Goal: Information Seeking & Learning: Learn about a topic

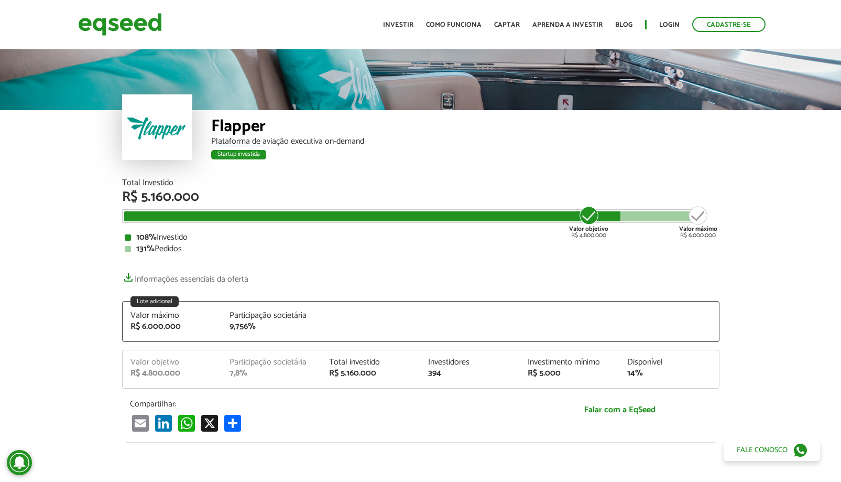
click at [159, 195] on div "R$ 5.160.000" at bounding box center [421, 197] width 598 height 14
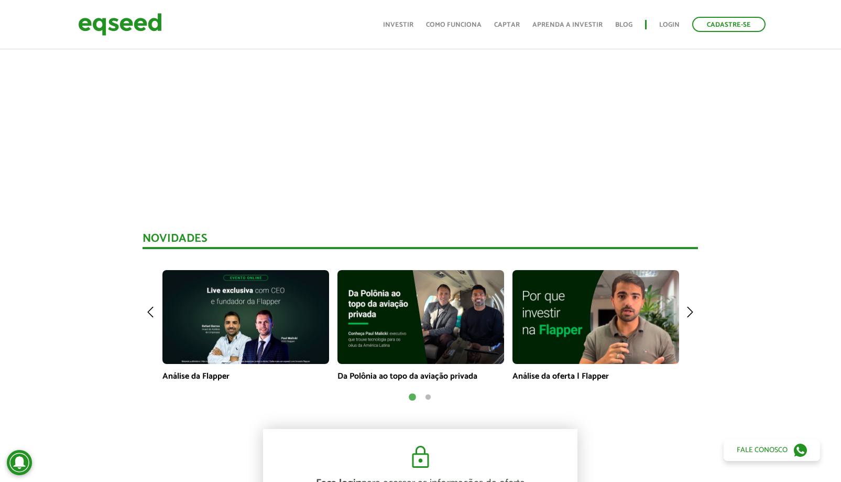
scroll to position [708, 0]
